Goal: Task Accomplishment & Management: Manage account settings

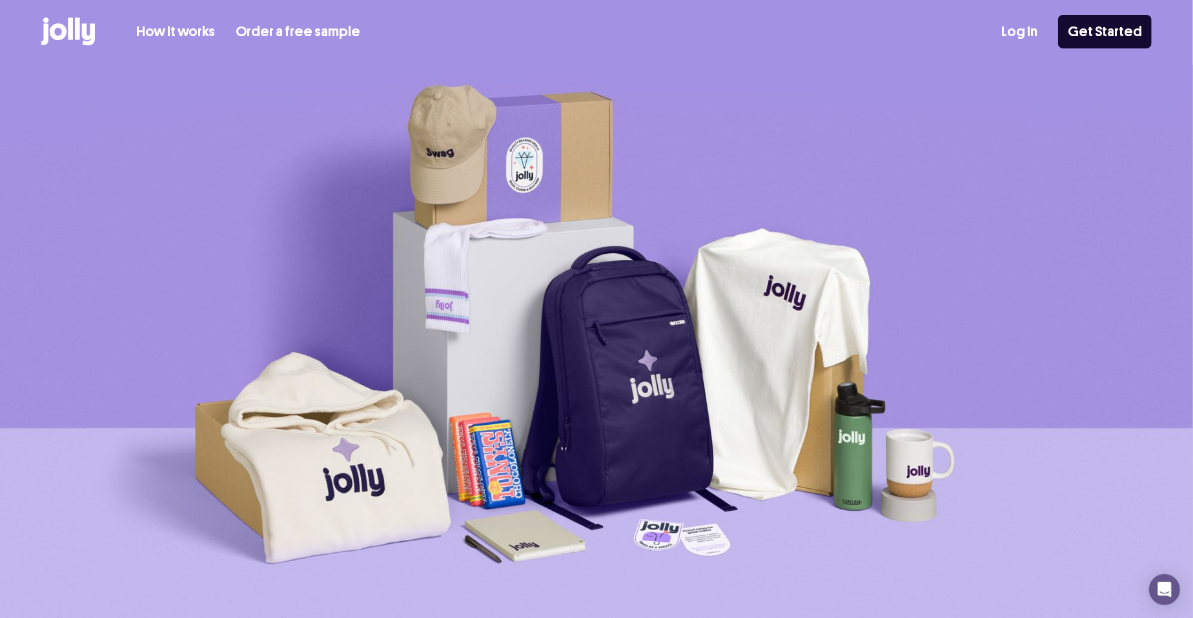
click at [1023, 32] on link "Log In" at bounding box center [1019, 31] width 36 height 21
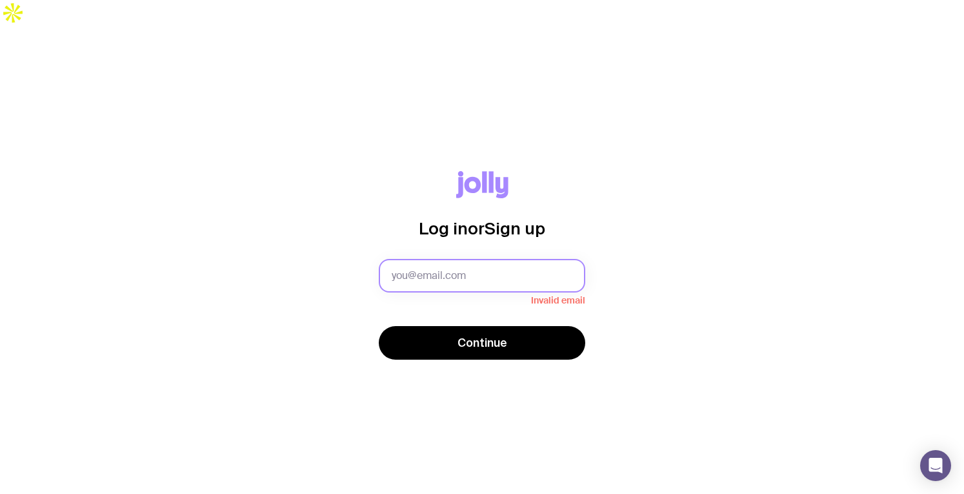
paste input "p&c@ebosmedtech.com"
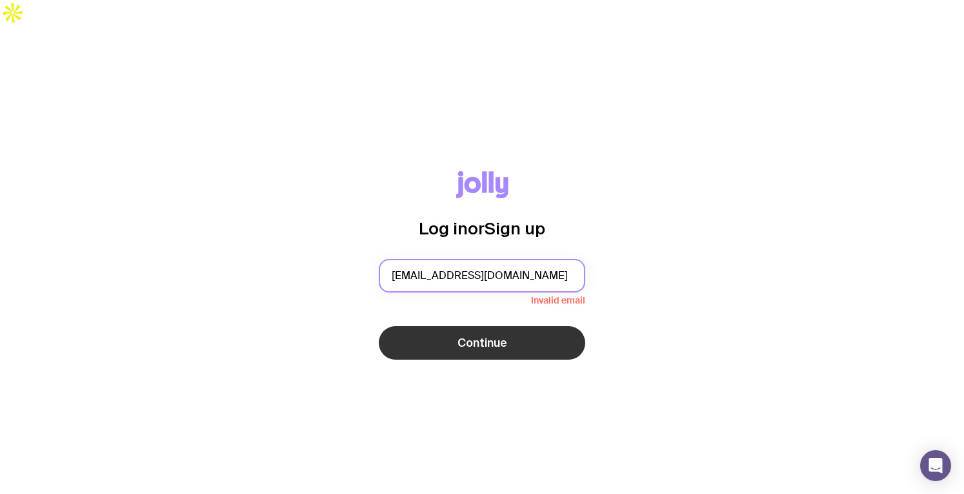
type input "p&c@ebosmedtech.com"
click at [454, 326] on button "Continue" at bounding box center [482, 343] width 207 height 34
click at [462, 335] on span "Continue" at bounding box center [483, 342] width 50 height 15
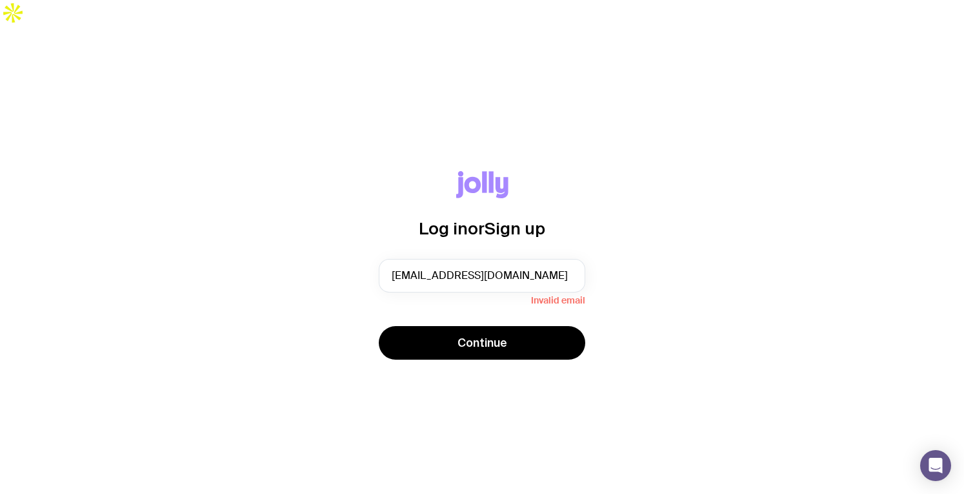
click at [478, 391] on div "Log in or Sign up p&c@ebosmedtech.com Invalid email Continue" at bounding box center [482, 273] width 964 height 494
click at [522, 259] on input "p&c@ebosmedtech.com" at bounding box center [482, 276] width 207 height 34
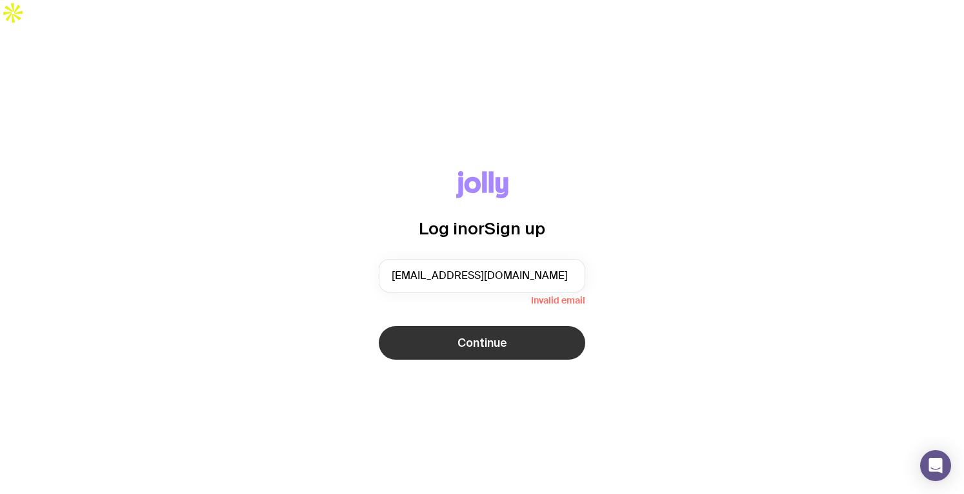
click at [490, 335] on span "Continue" at bounding box center [483, 342] width 50 height 15
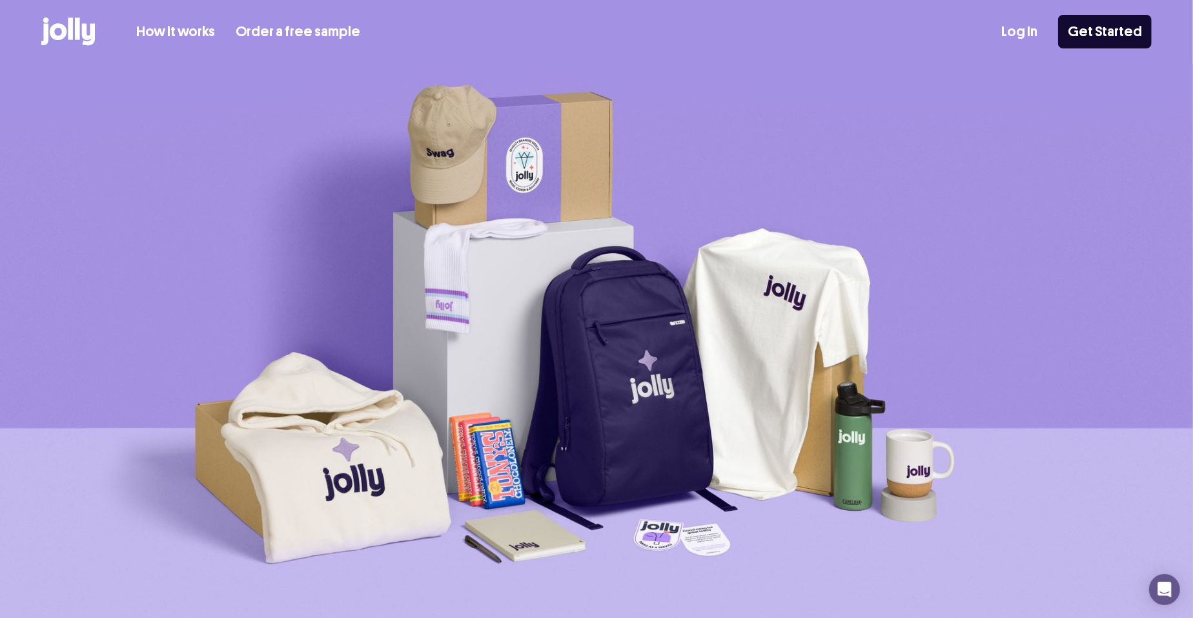
click at [1026, 34] on link "Log In" at bounding box center [1019, 31] width 36 height 21
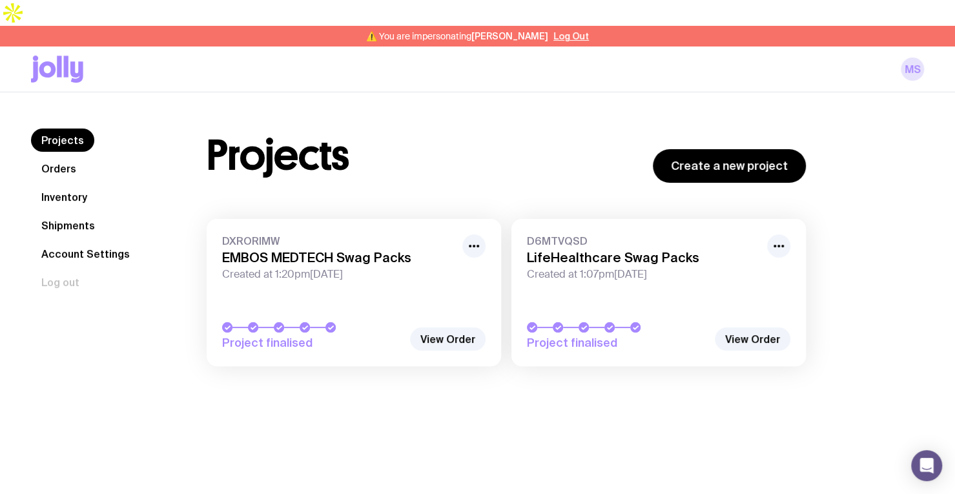
click at [910, 57] on link "MS" at bounding box center [912, 68] width 23 height 23
click at [54, 242] on link "Account Settings" at bounding box center [85, 253] width 109 height 23
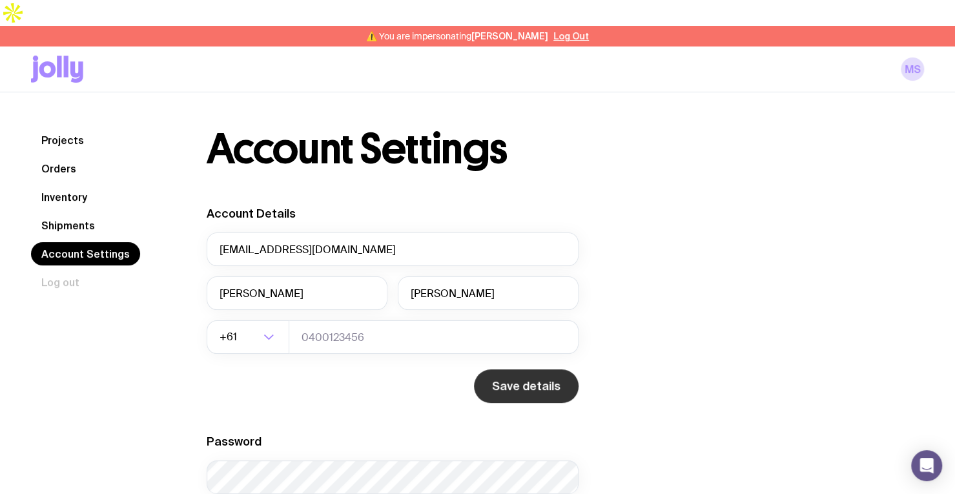
click at [529, 369] on button "Save details" at bounding box center [526, 386] width 105 height 34
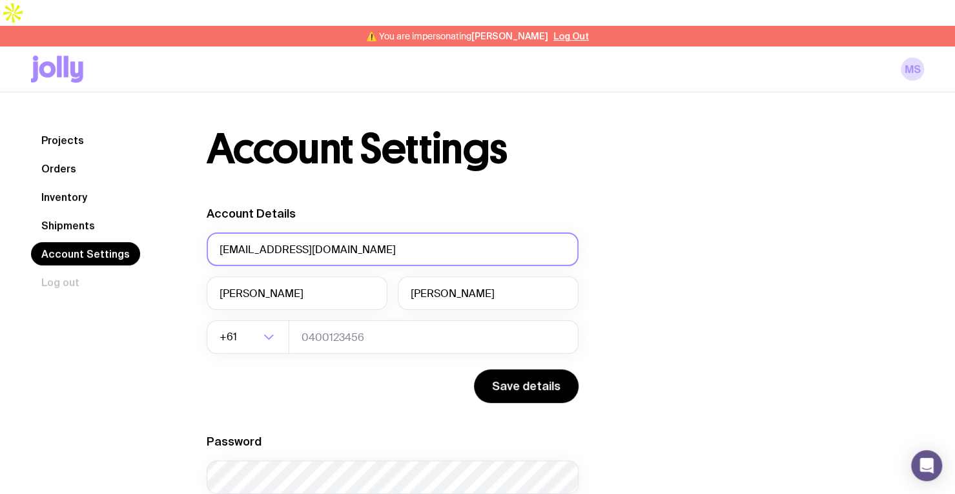
drag, startPoint x: 341, startPoint y: 225, endPoint x: 209, endPoint y: 218, distance: 131.9
click at [209, 232] on input "[EMAIL_ADDRESS][DOMAIN_NAME]" at bounding box center [393, 249] width 372 height 34
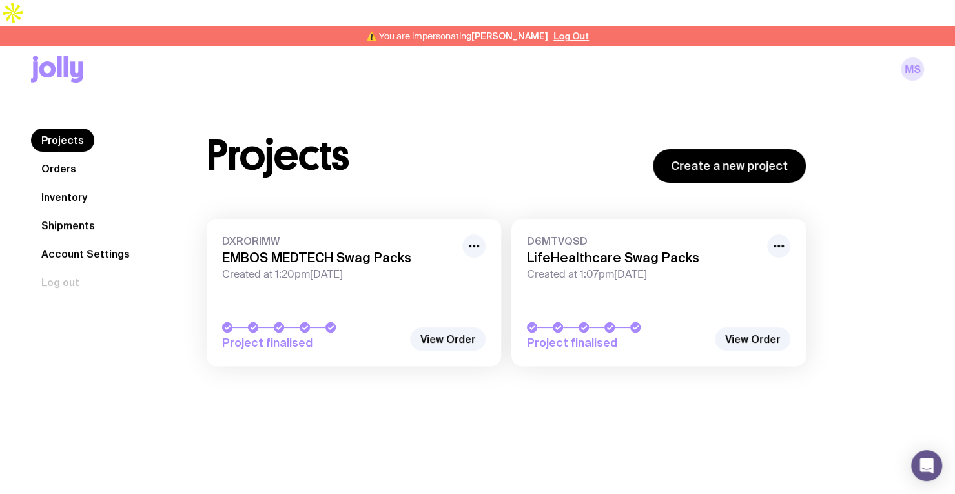
click at [916, 57] on link "MS" at bounding box center [912, 68] width 23 height 23
click at [919, 57] on link "MS" at bounding box center [912, 68] width 23 height 23
click at [569, 31] on button "Log Out" at bounding box center [571, 36] width 36 height 10
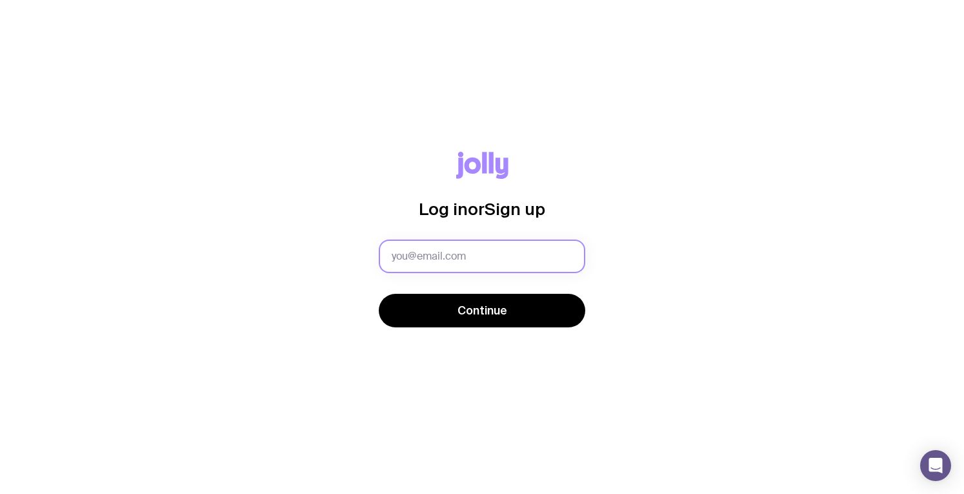
click at [426, 261] on input "text" at bounding box center [482, 257] width 207 height 34
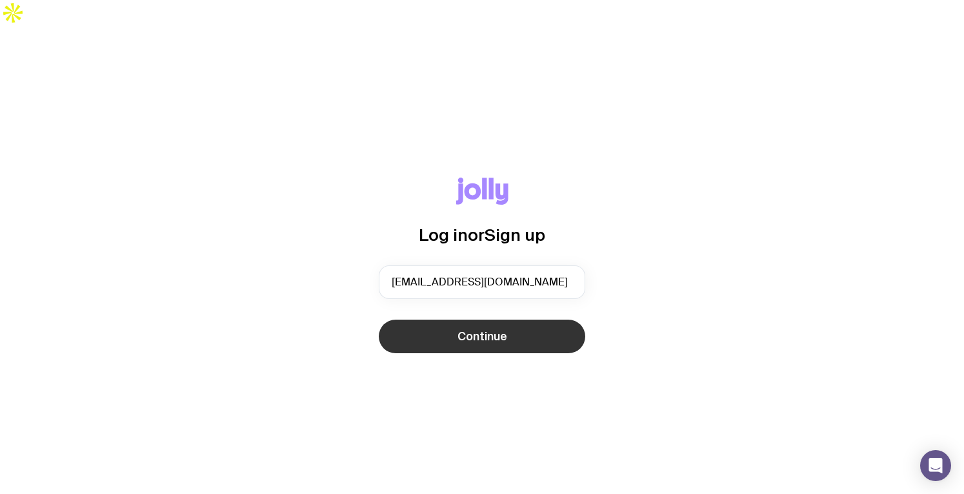
click at [456, 320] on button "Continue" at bounding box center [482, 337] width 207 height 34
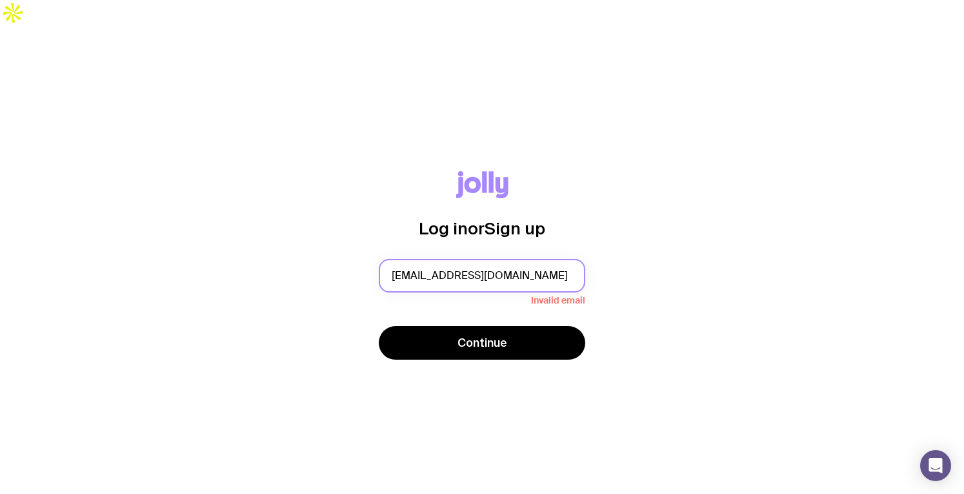
click at [513, 259] on input "[EMAIL_ADDRESS][DOMAIN_NAME]" at bounding box center [482, 276] width 207 height 34
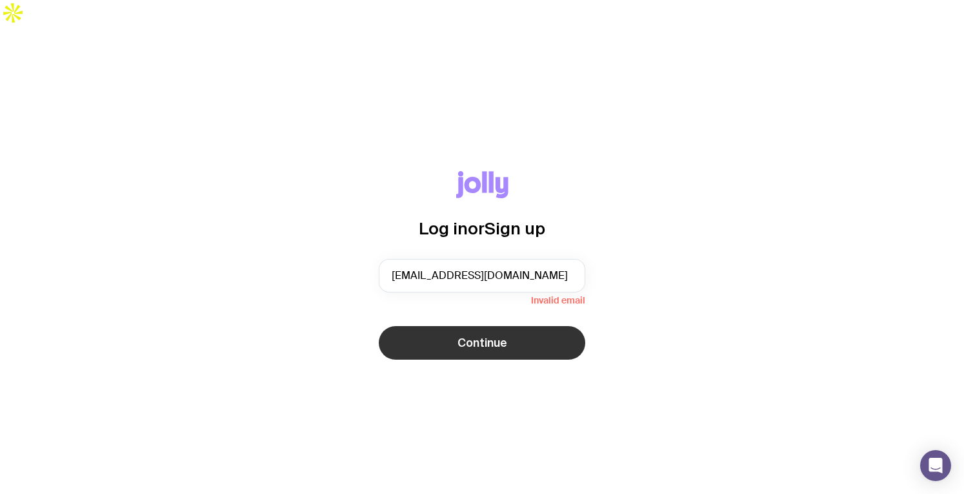
click at [497, 326] on button "Continue" at bounding box center [482, 343] width 207 height 34
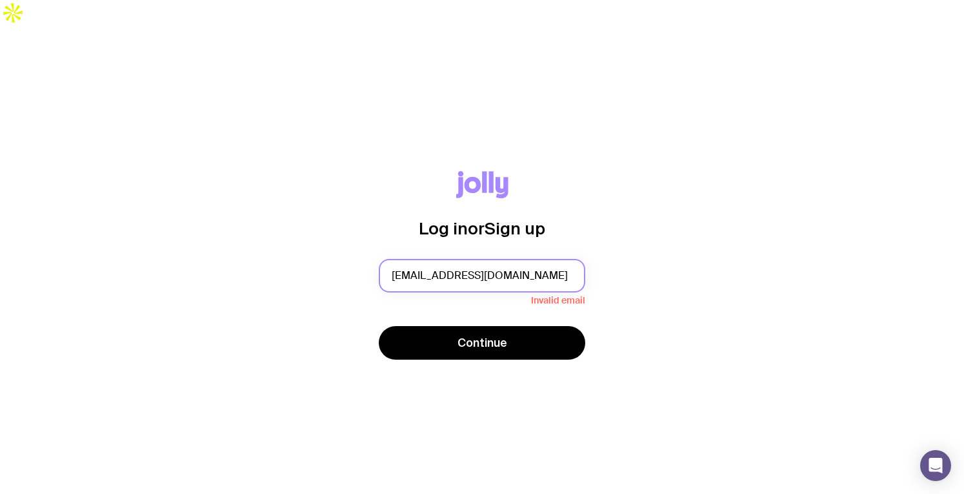
click at [511, 259] on input "[EMAIL_ADDRESS][DOMAIN_NAME]" at bounding box center [482, 276] width 207 height 34
type input "[EMAIL_ADDRESS][DOMAIN_NAME]"
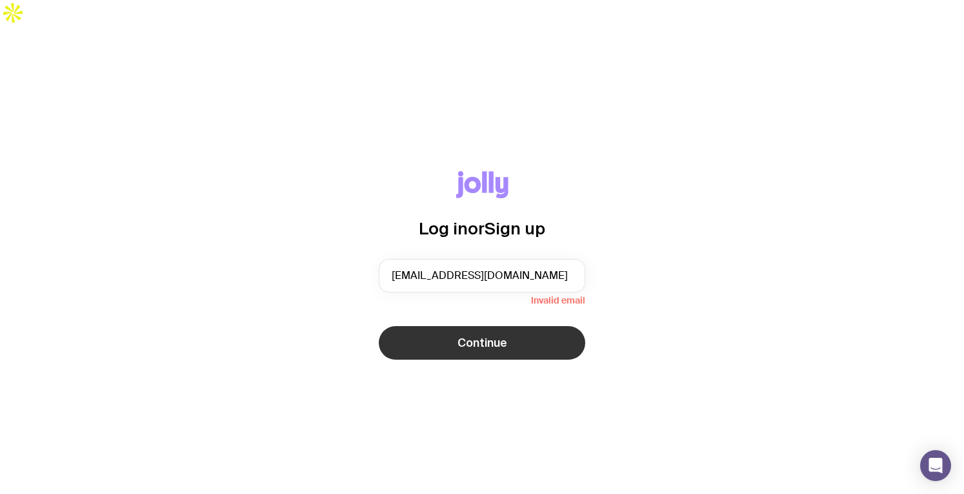
click at [520, 326] on button "Continue" at bounding box center [482, 343] width 207 height 34
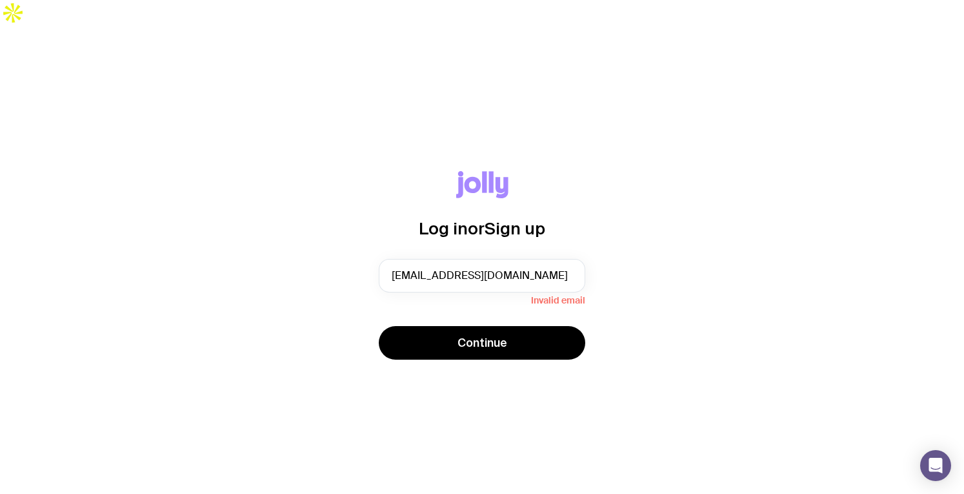
click at [299, 92] on div "Log in or Sign up [EMAIL_ADDRESS][DOMAIN_NAME] Invalid email Continue" at bounding box center [482, 273] width 964 height 494
